Goal: Find contact information: Find contact information

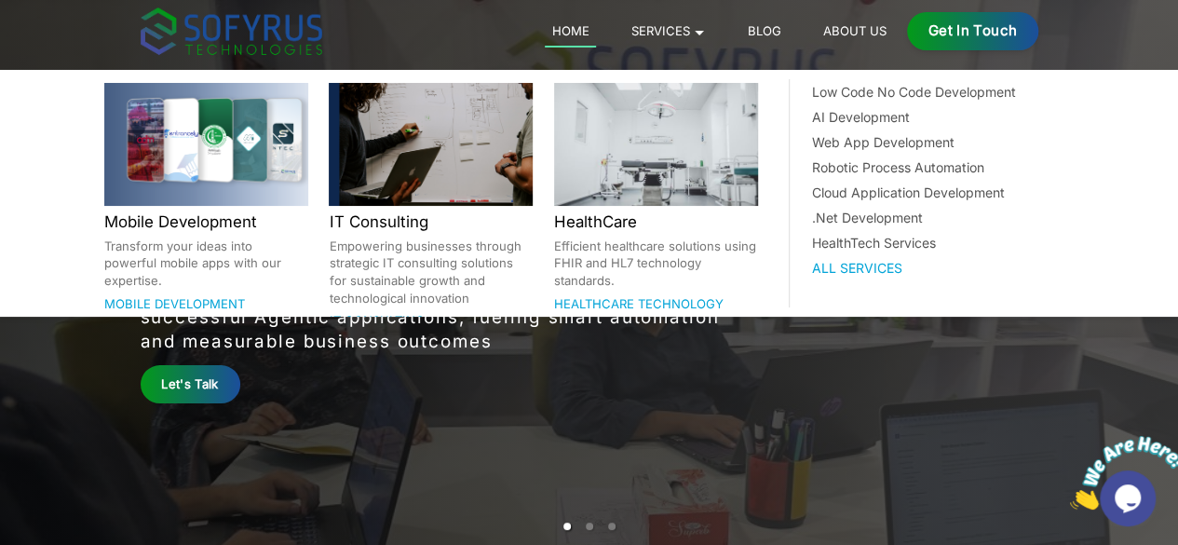
click at [712, 25] on link "Services 🞃" at bounding box center [668, 31] width 88 height 22
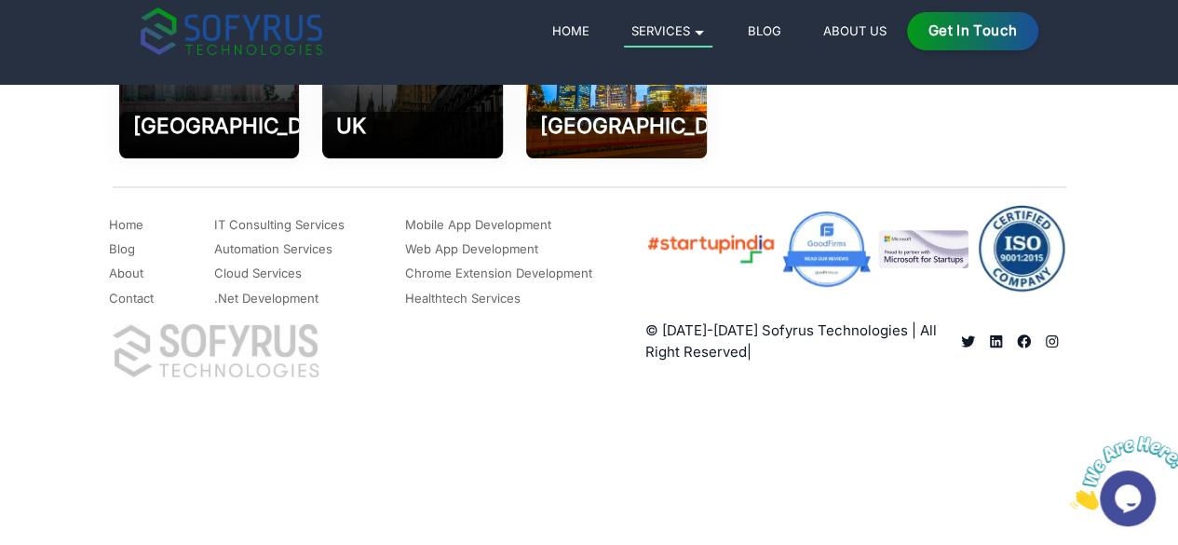
scroll to position [4749, 0]
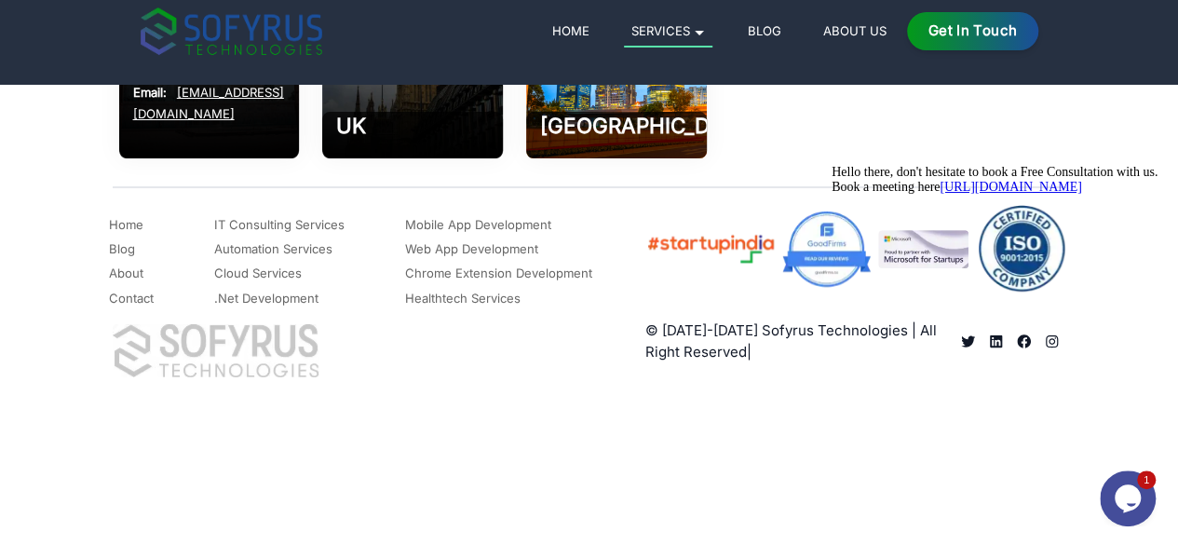
scroll to position [5817, 0]
click at [1102, 473] on div "1 Opens Chat This icon Opens the chat window." at bounding box center [1130, 498] width 60 height 56
click at [1103, 472] on div "1 Opens Chat This icon Opens the chat window." at bounding box center [1130, 498] width 60 height 56
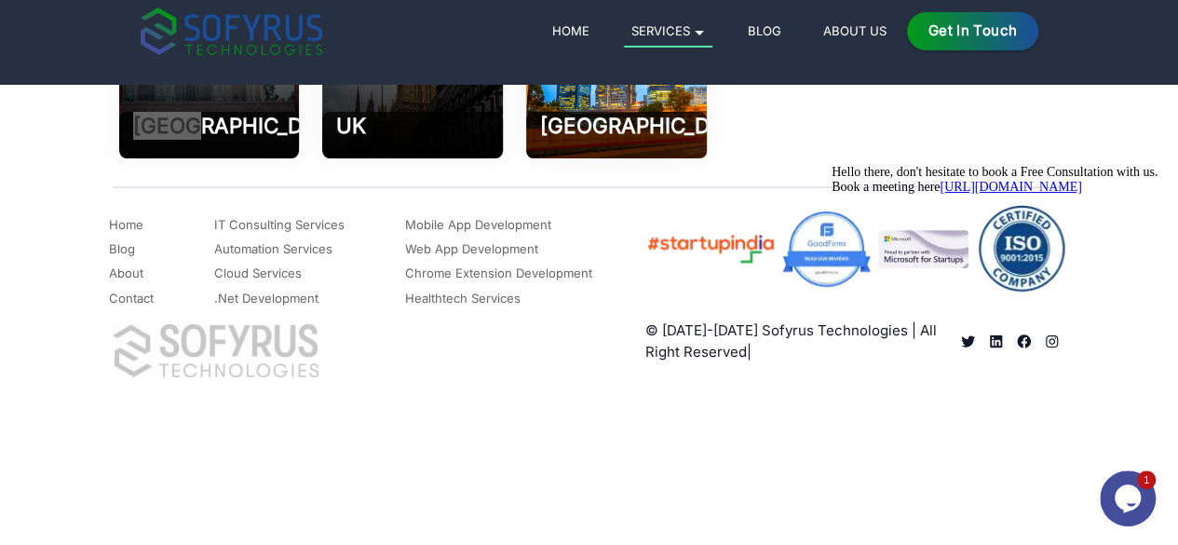
click at [1140, 195] on div "Hello there, don't hesitate to book a Free Consultation with us. Book a meeting…" at bounding box center [998, 180] width 335 height 30
click at [831, 165] on icon "Chat attention grabber" at bounding box center [831, 165] width 0 height 0
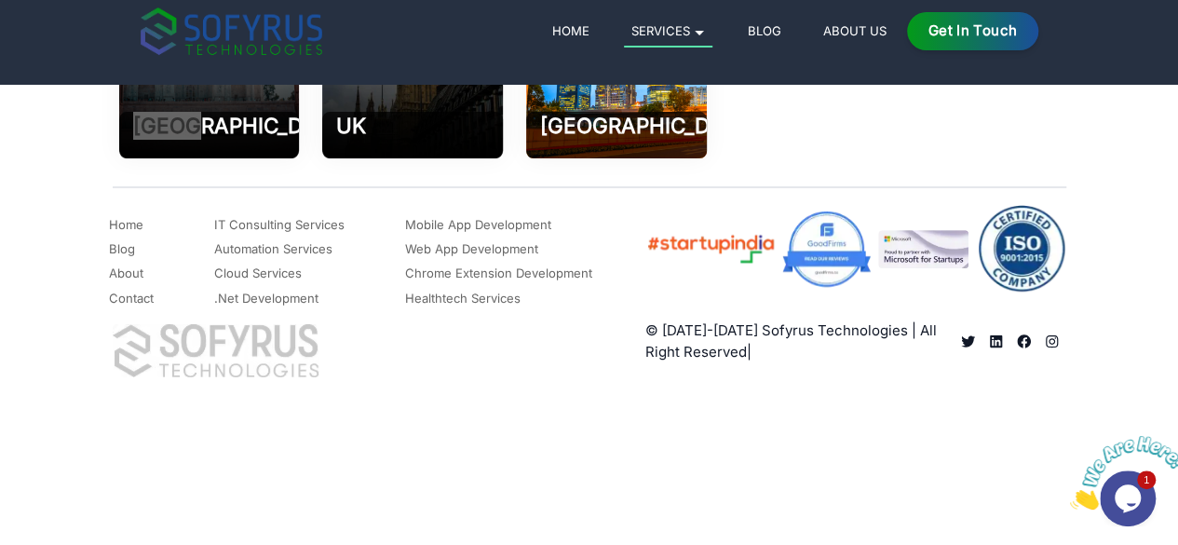
scroll to position [5817, 0]
click at [1066, 292] on img at bounding box center [1021, 249] width 90 height 88
click at [1070, 496] on icon "Close" at bounding box center [1070, 504] width 0 height 16
click at [1102, 479] on div "1 Opens Chat This icon Opens the chat window." at bounding box center [1130, 498] width 60 height 56
click at [1106, 471] on div "1 Opens Chat This icon Opens the chat window." at bounding box center [1130, 498] width 60 height 56
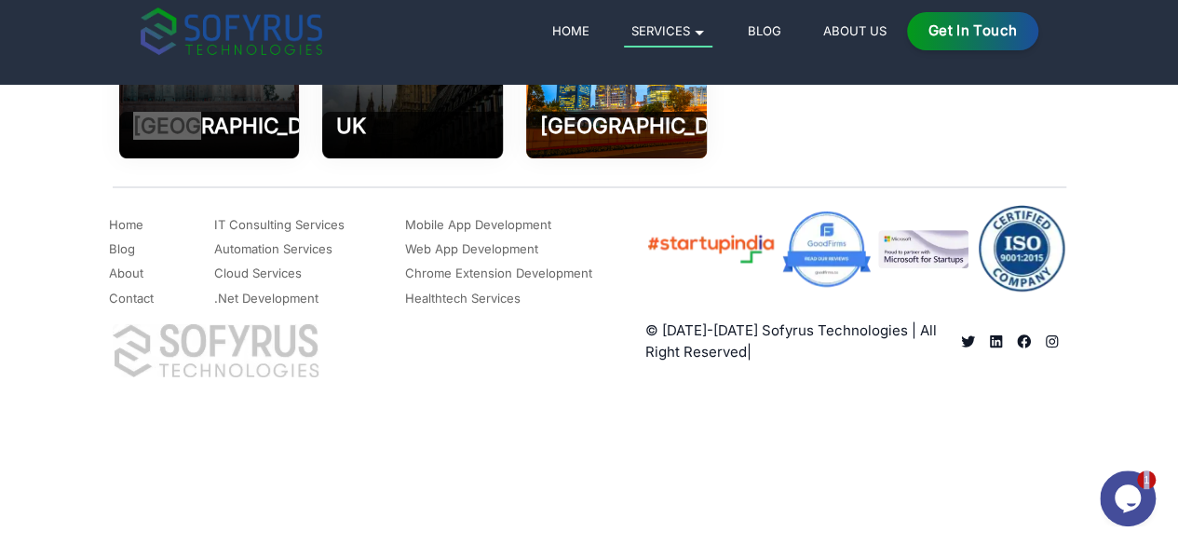
click at [1106, 471] on div "1 Opens Chat This icon Opens the chat window." at bounding box center [1130, 498] width 60 height 56
